Goal: Information Seeking & Learning: Check status

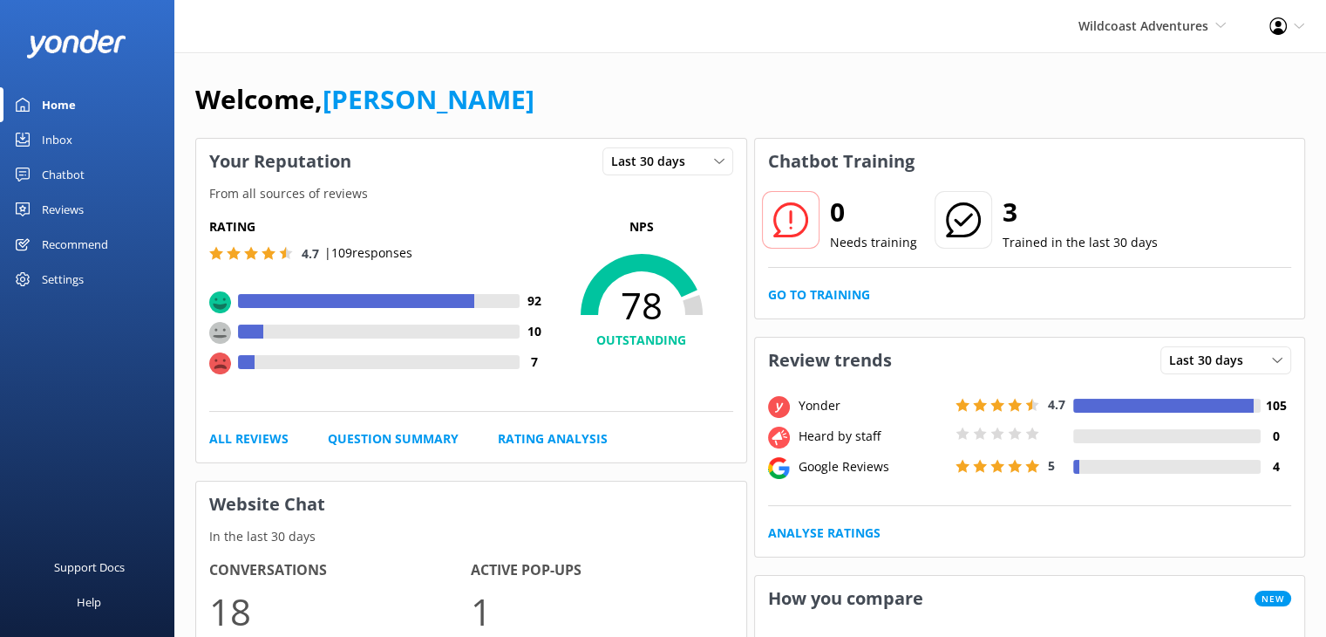
drag, startPoint x: 63, startPoint y: 211, endPoint x: 44, endPoint y: 217, distance: 19.3
click at [63, 211] on div "Reviews" at bounding box center [63, 209] width 42 height 35
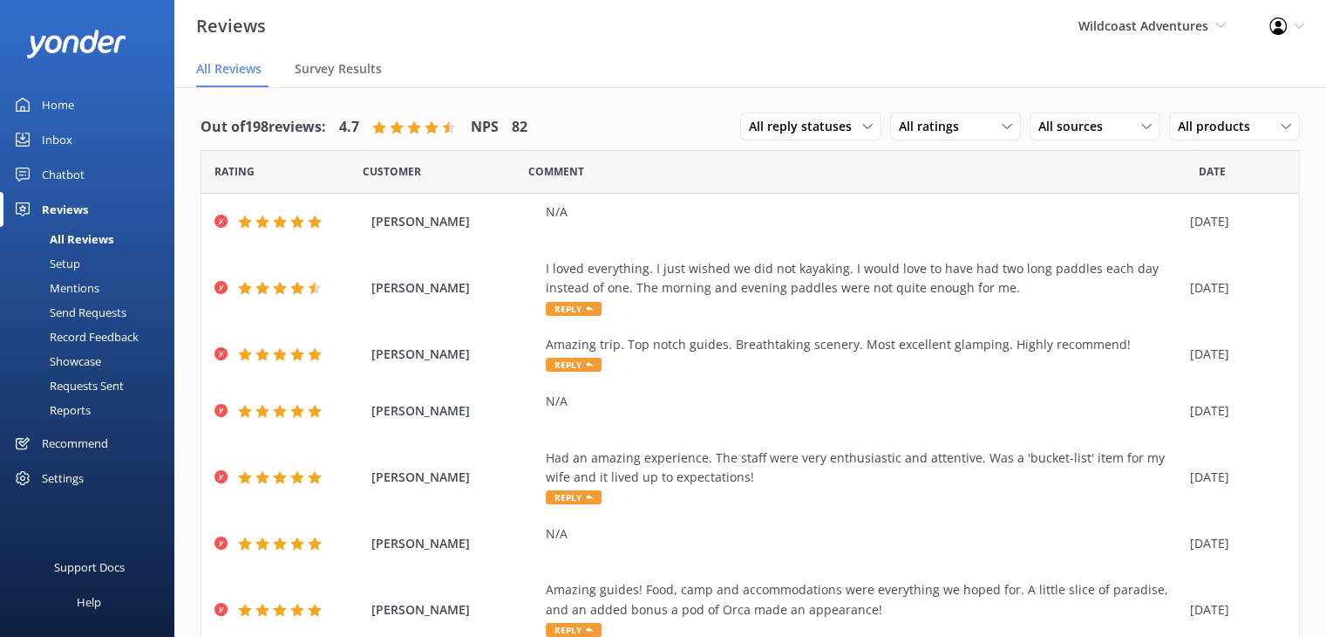
click at [62, 294] on div "Mentions" at bounding box center [54, 288] width 89 height 24
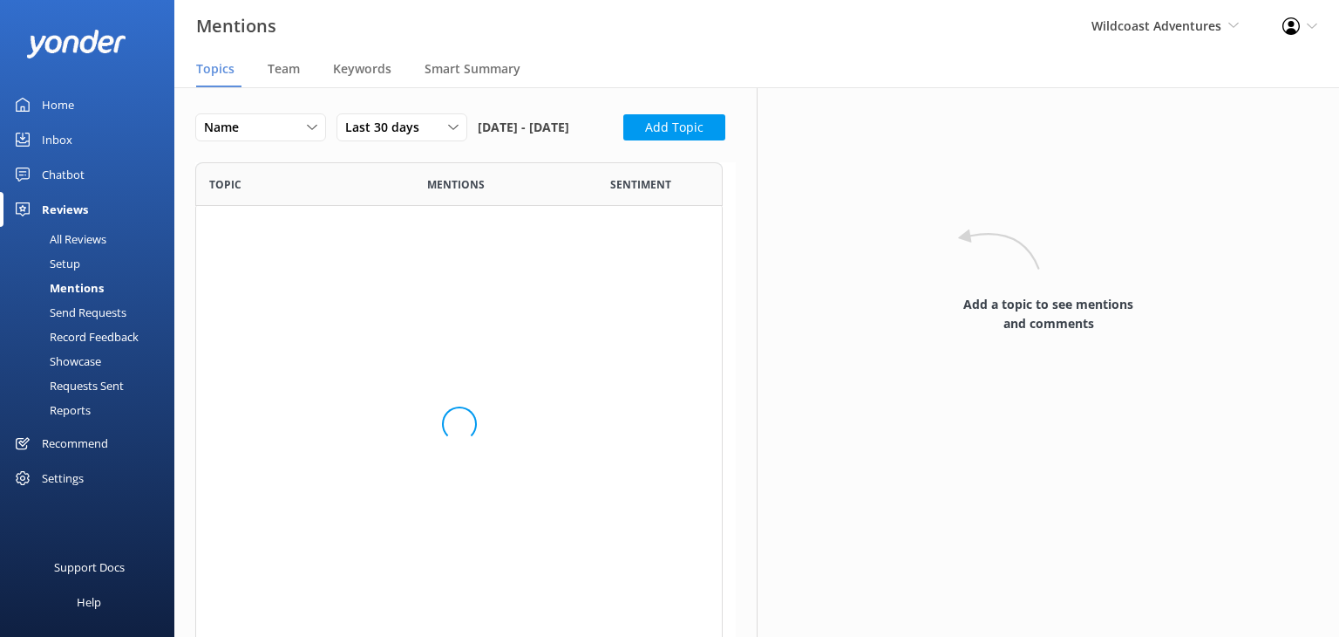
scroll to position [466, 514]
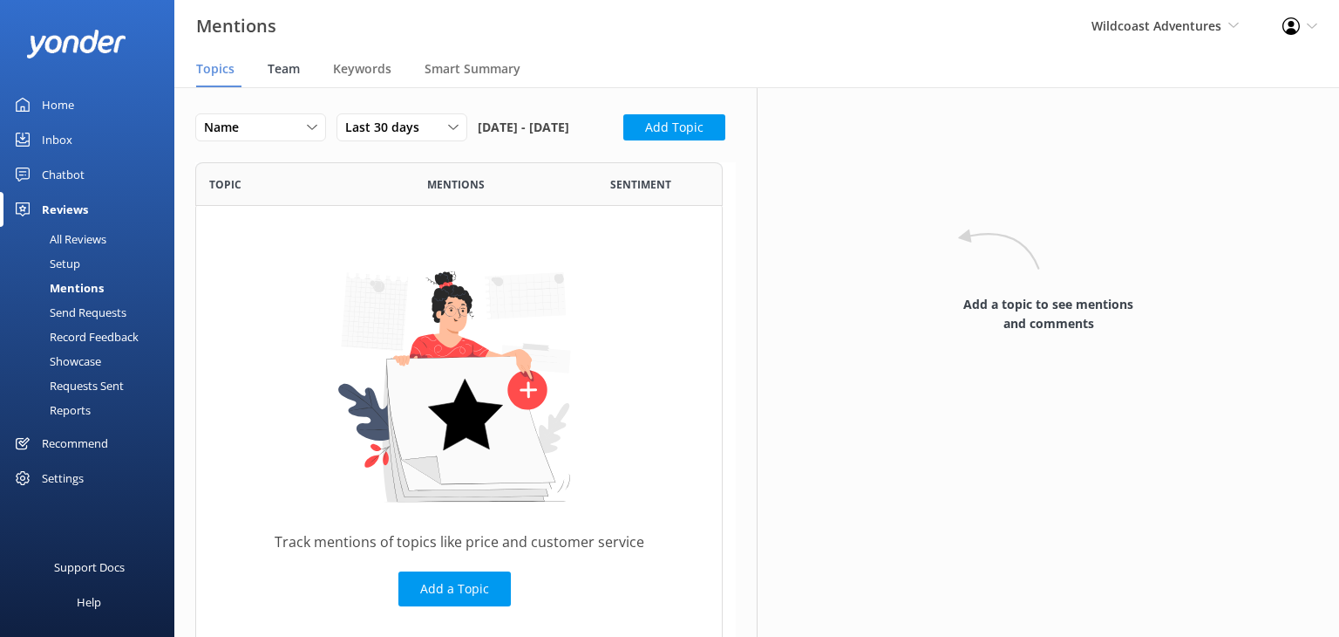
drag, startPoint x: 284, startPoint y: 64, endPoint x: 284, endPoint y: 81, distance: 17.4
click at [284, 65] on span "Team" at bounding box center [284, 68] width 32 height 17
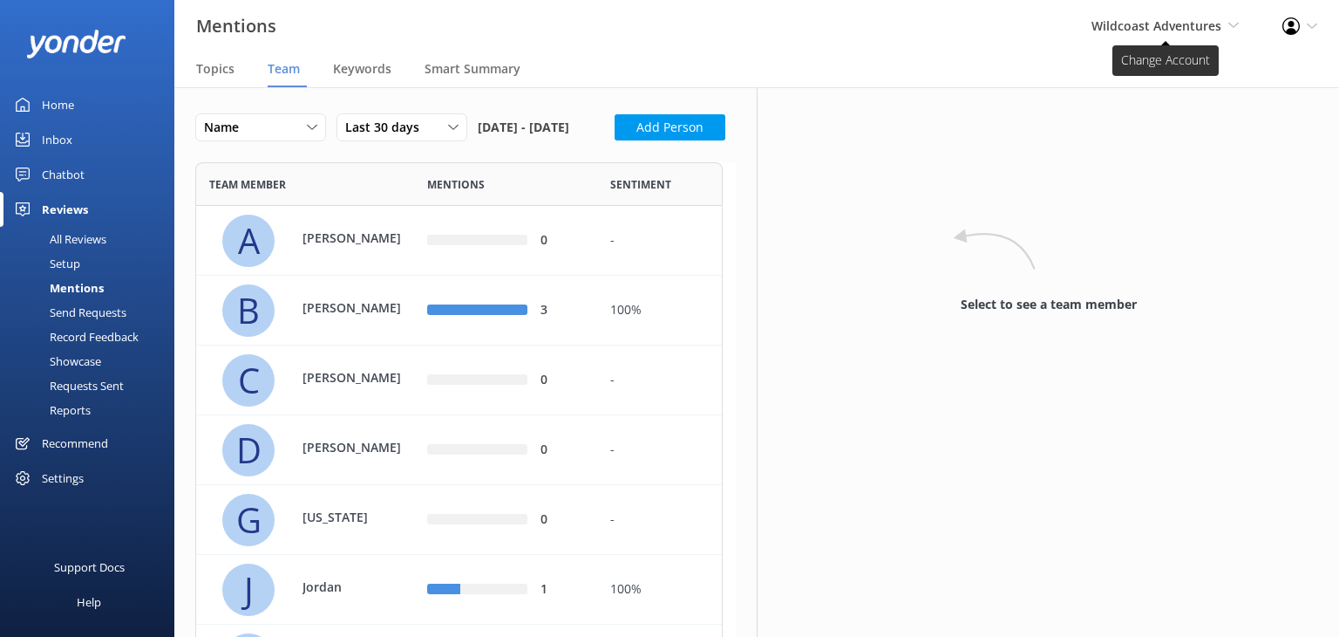
click at [1093, 31] on span "Wildcoast Adventures" at bounding box center [1157, 25] width 130 height 17
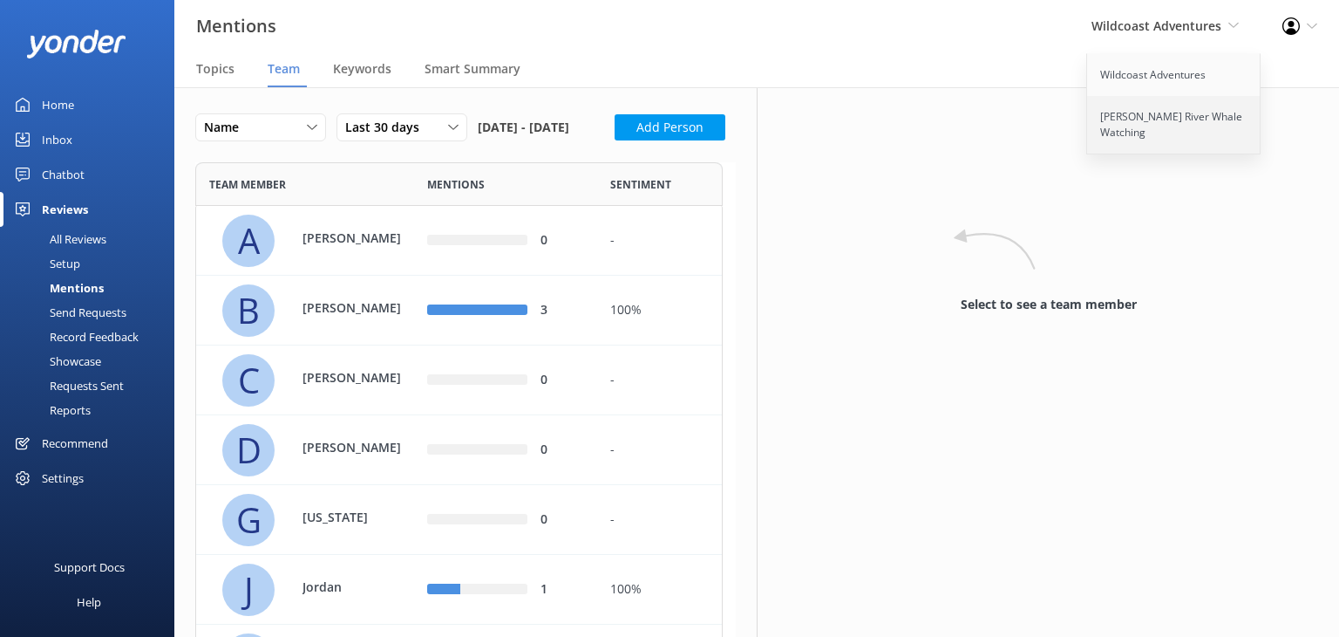
click at [1176, 126] on link "[PERSON_NAME] River Whale Watching" at bounding box center [1174, 125] width 174 height 58
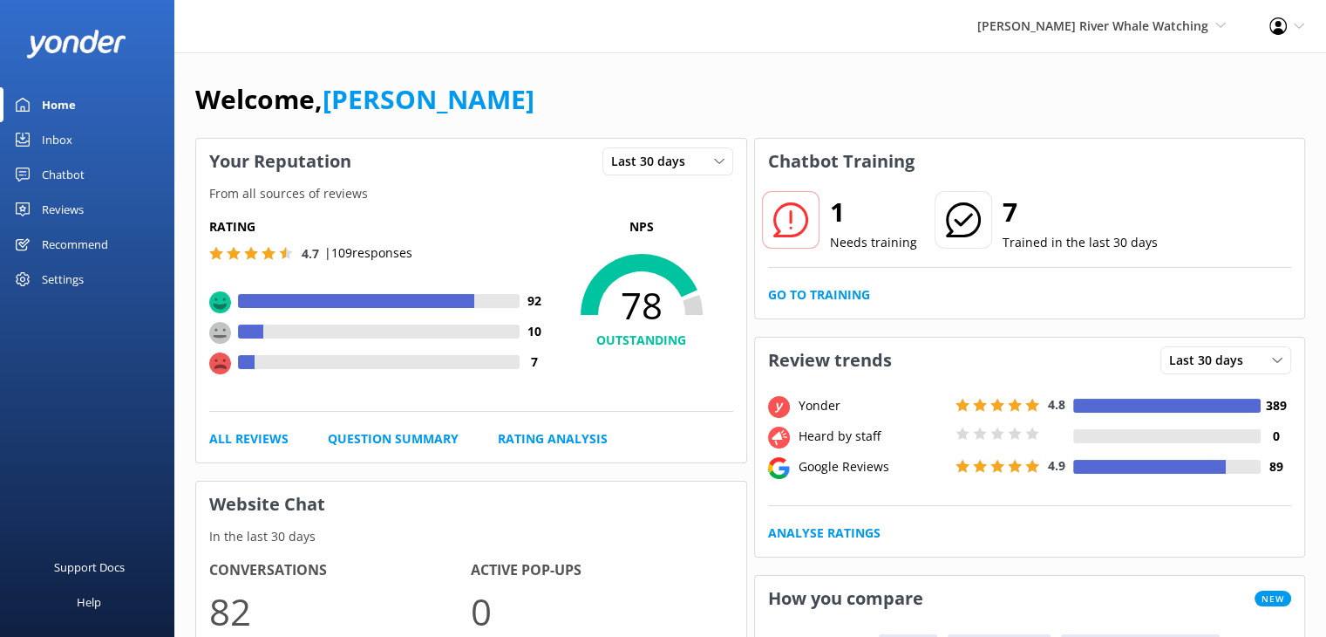
click at [77, 214] on div "Reviews" at bounding box center [63, 209] width 42 height 35
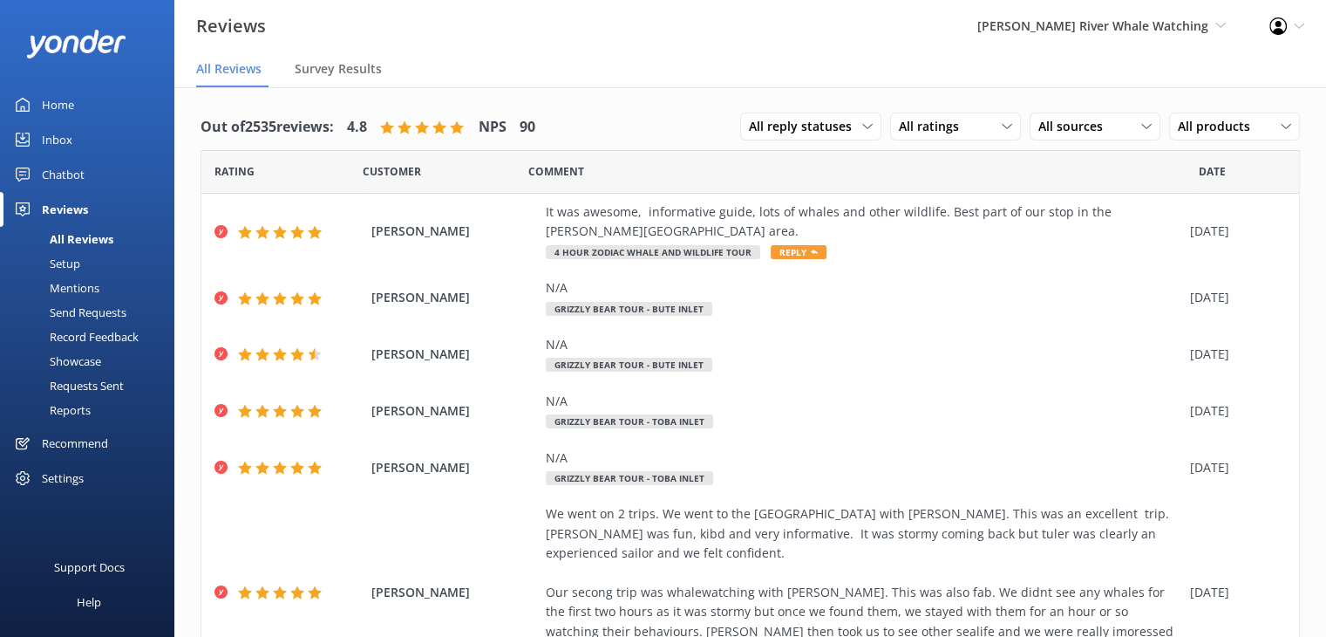
click at [71, 290] on div "Mentions" at bounding box center [54, 288] width 89 height 24
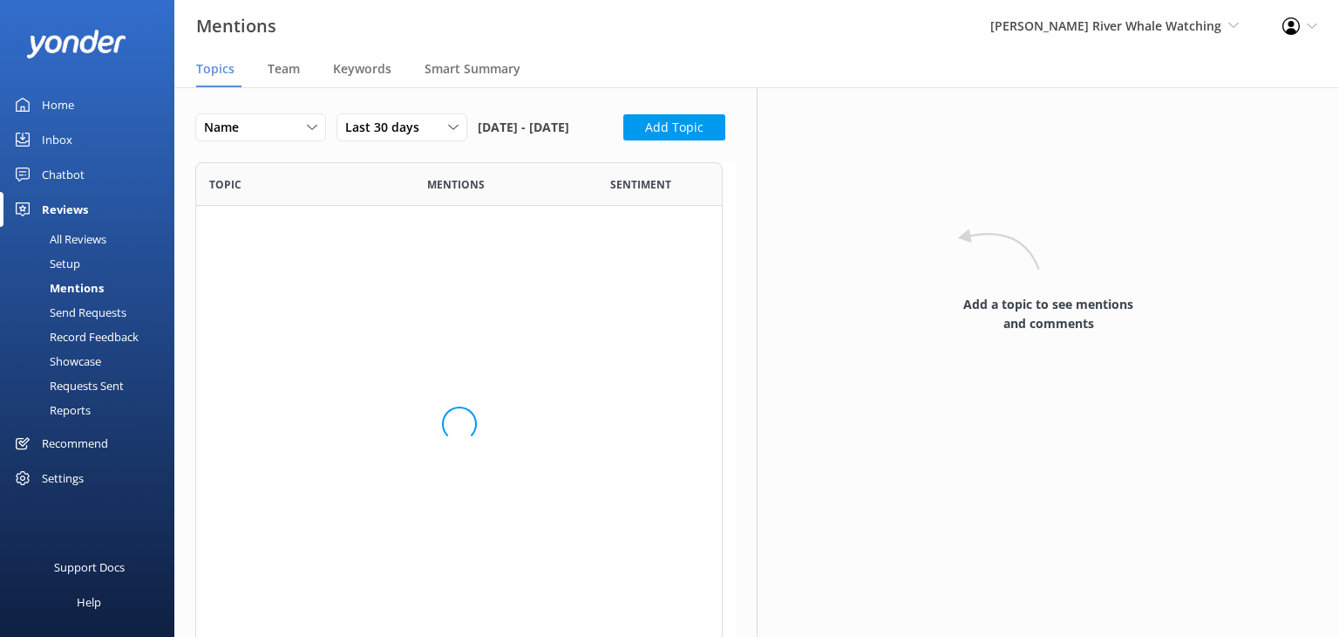
scroll to position [466, 514]
click at [286, 74] on span "Team" at bounding box center [284, 68] width 32 height 17
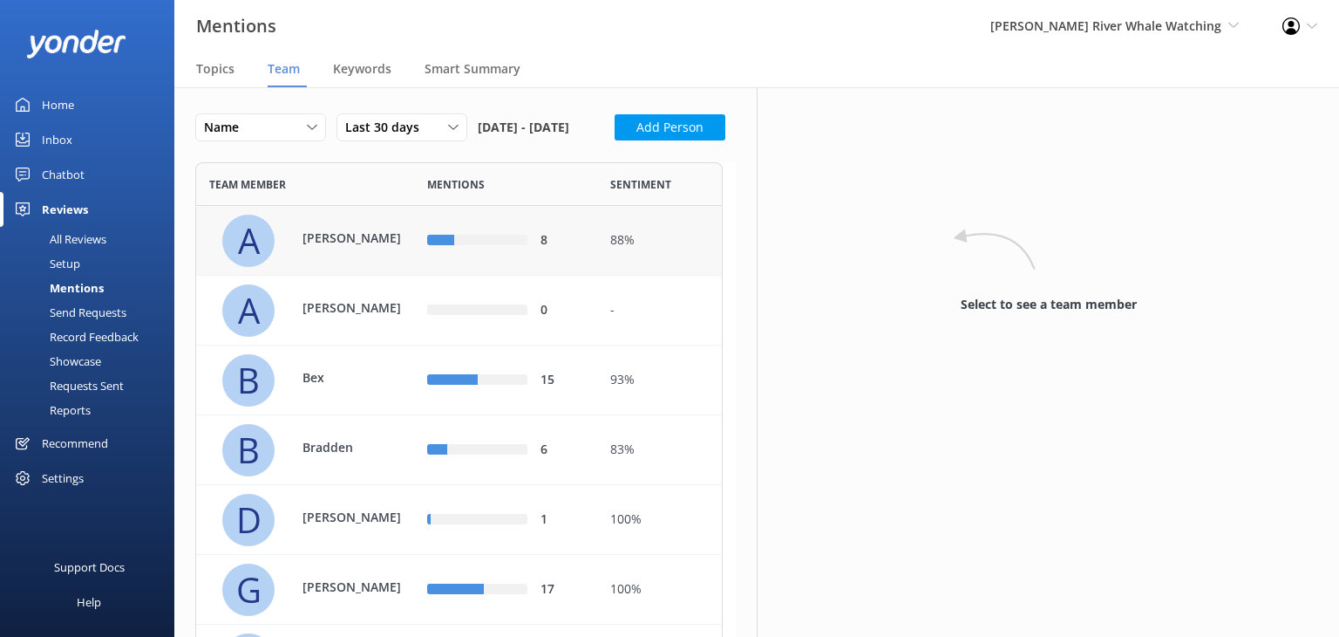
scroll to position [174, 0]
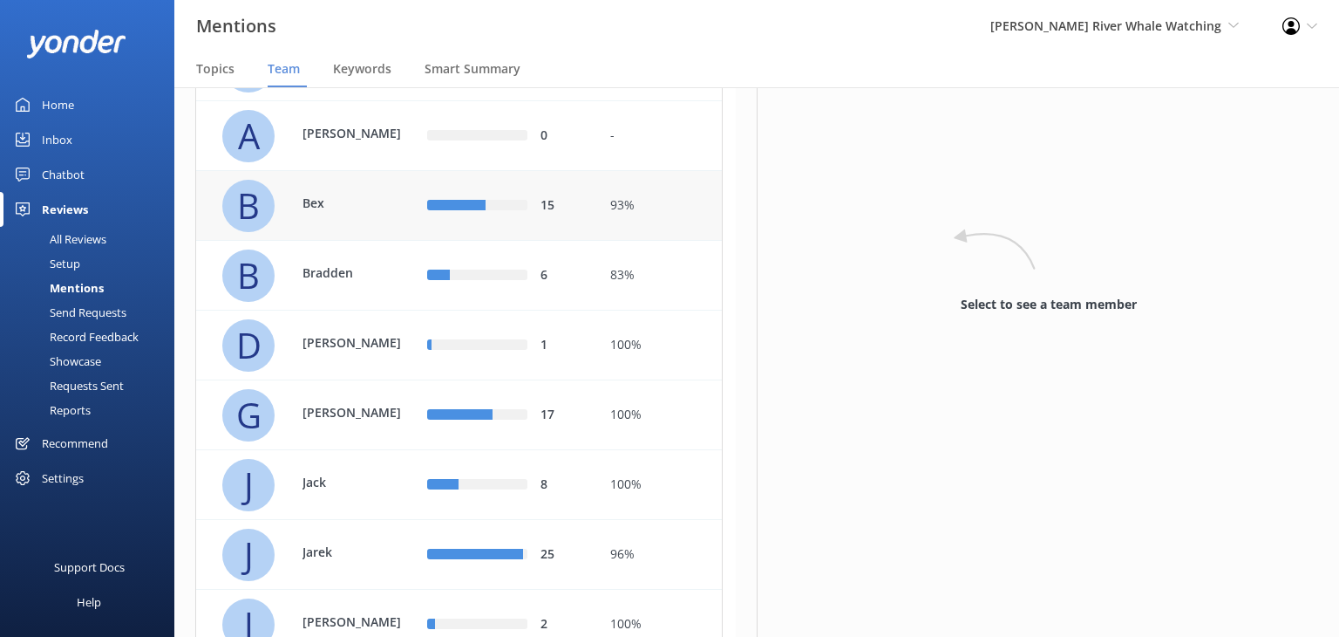
click at [365, 213] on p "Bex" at bounding box center [359, 203] width 113 height 19
